Goal: Task Accomplishment & Management: Use online tool/utility

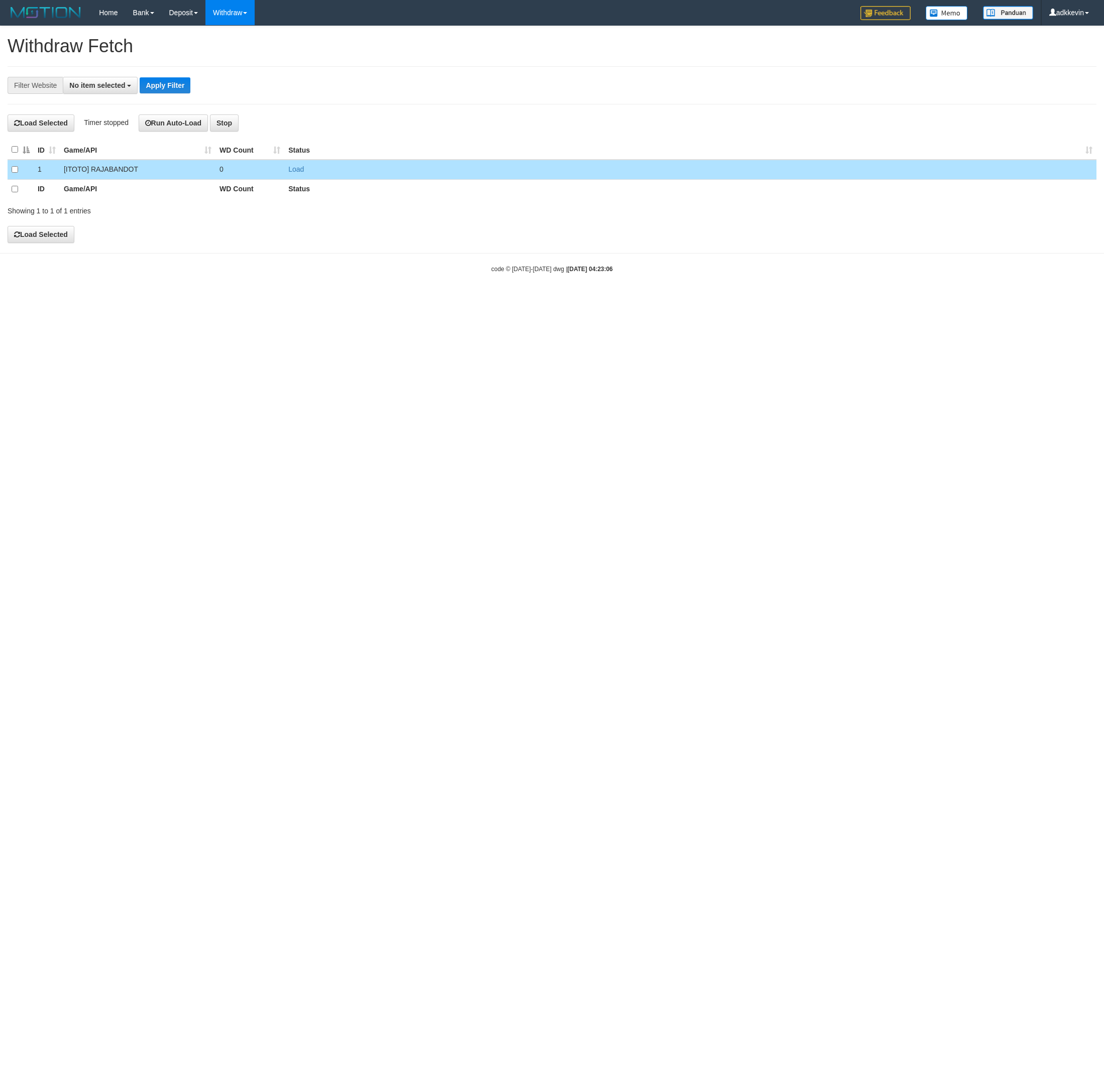
select select
click at [46, 243] on button "Load Selected" at bounding box center [41, 236] width 66 height 18
click at [680, 301] on html "Toggle navigation Home Bank Account List Load By Website Group [ITOTO] RAJABAND…" at bounding box center [552, 150] width 1104 height 301
click at [355, 301] on html "Toggle navigation Home Bank Account List Load By Website Group [ITOTO] RAJABAND…" at bounding box center [552, 150] width 1104 height 301
select select
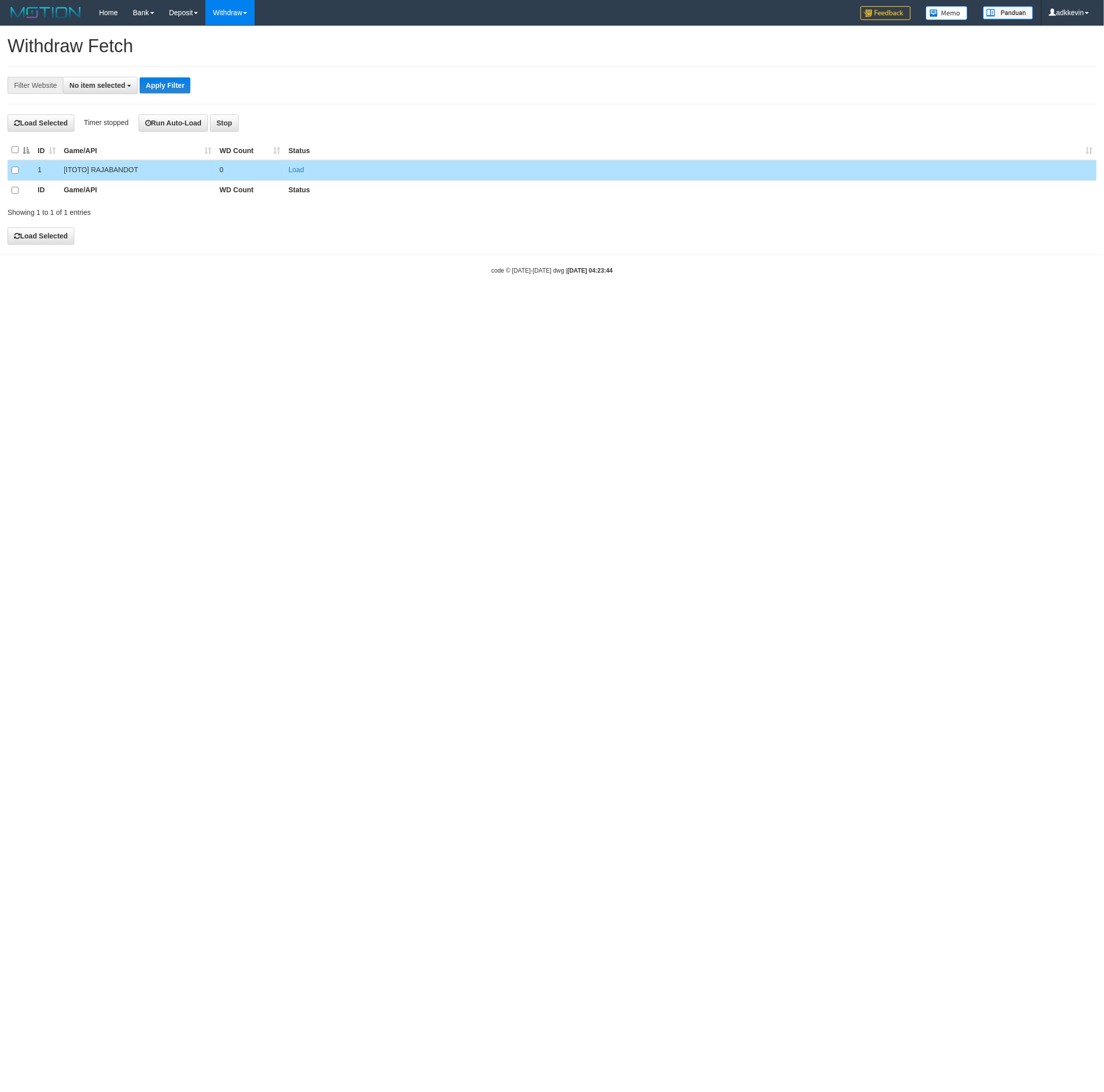
click at [78, 239] on div "**********" at bounding box center [552, 135] width 1104 height 219
click at [64, 232] on button "Load Selected" at bounding box center [41, 236] width 66 height 18
select select
